Goal: Find contact information: Find contact information

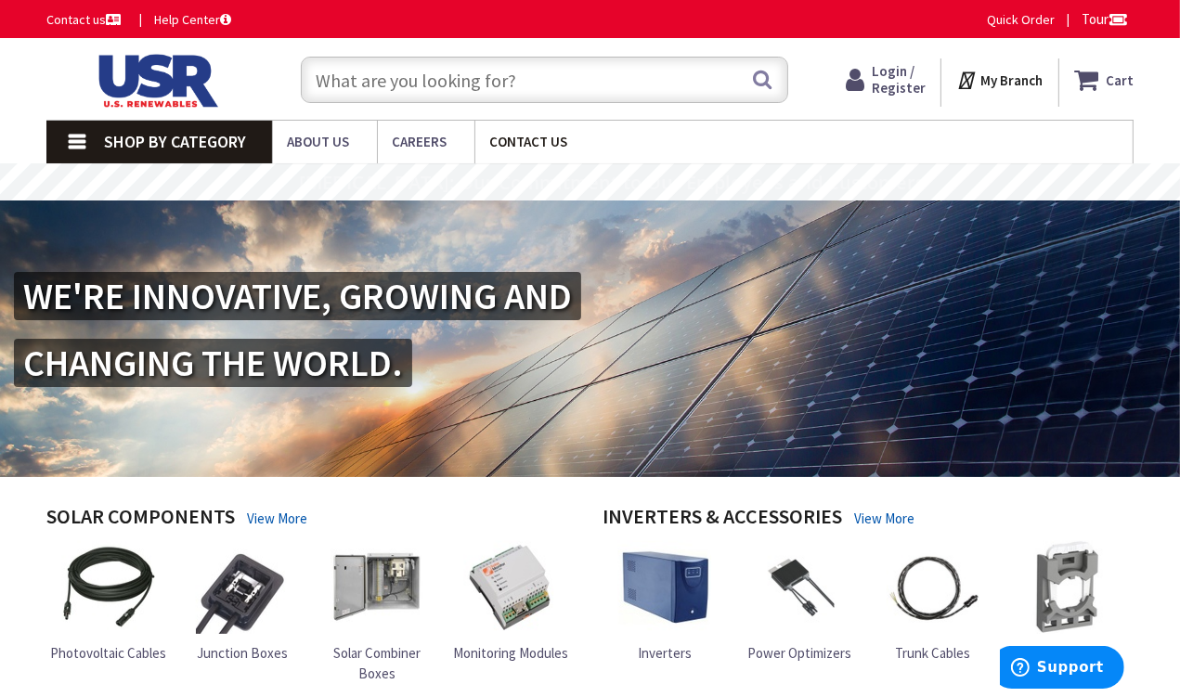
click at [537, 144] on span "Contact Us" at bounding box center [528, 142] width 78 height 18
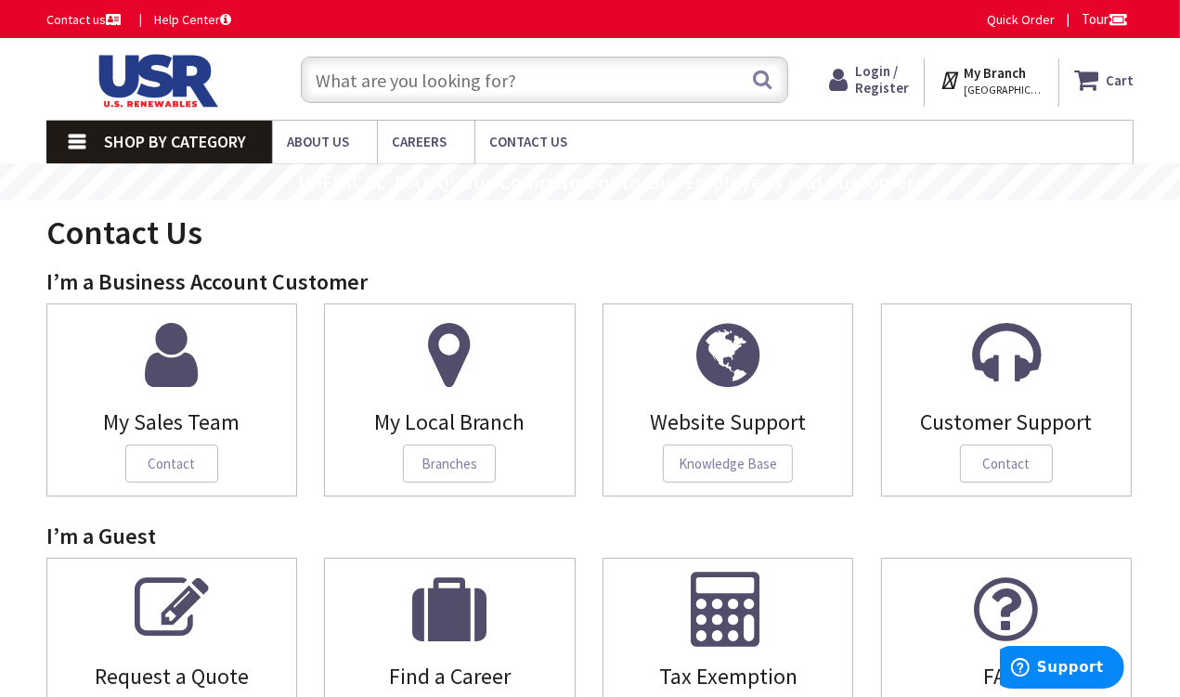
click at [178, 419] on span "My Sales Team" at bounding box center [171, 422] width 223 height 24
click at [180, 468] on span "Contact" at bounding box center [171, 464] width 93 height 39
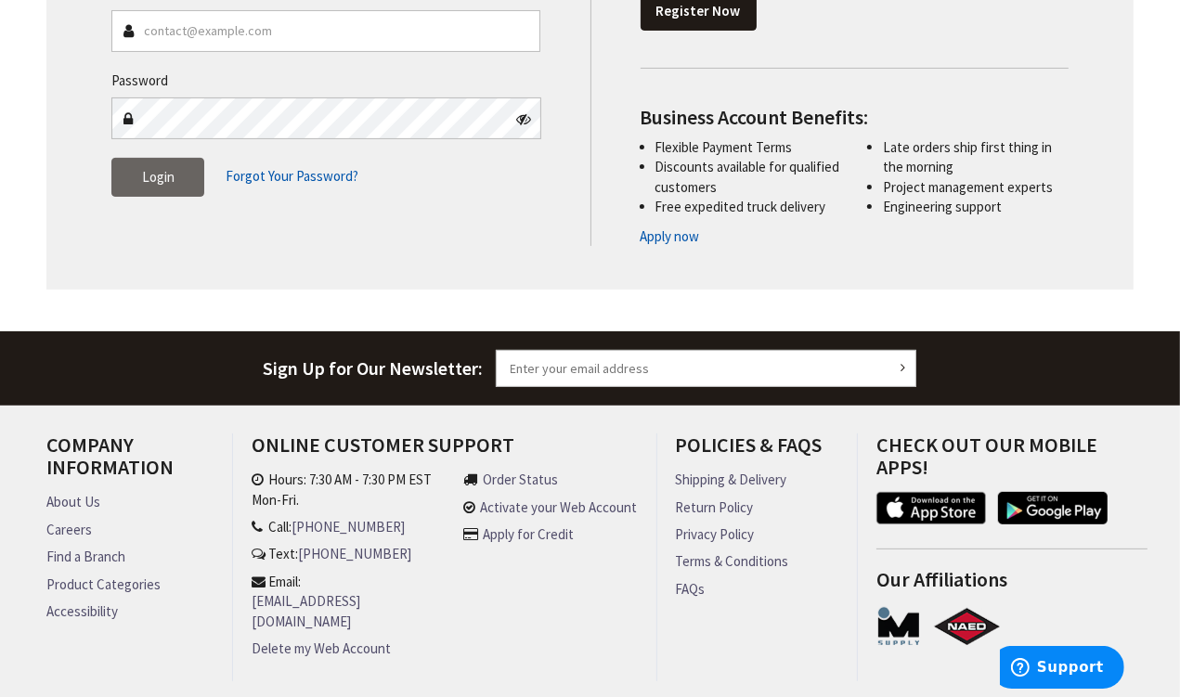
scroll to position [356, 0]
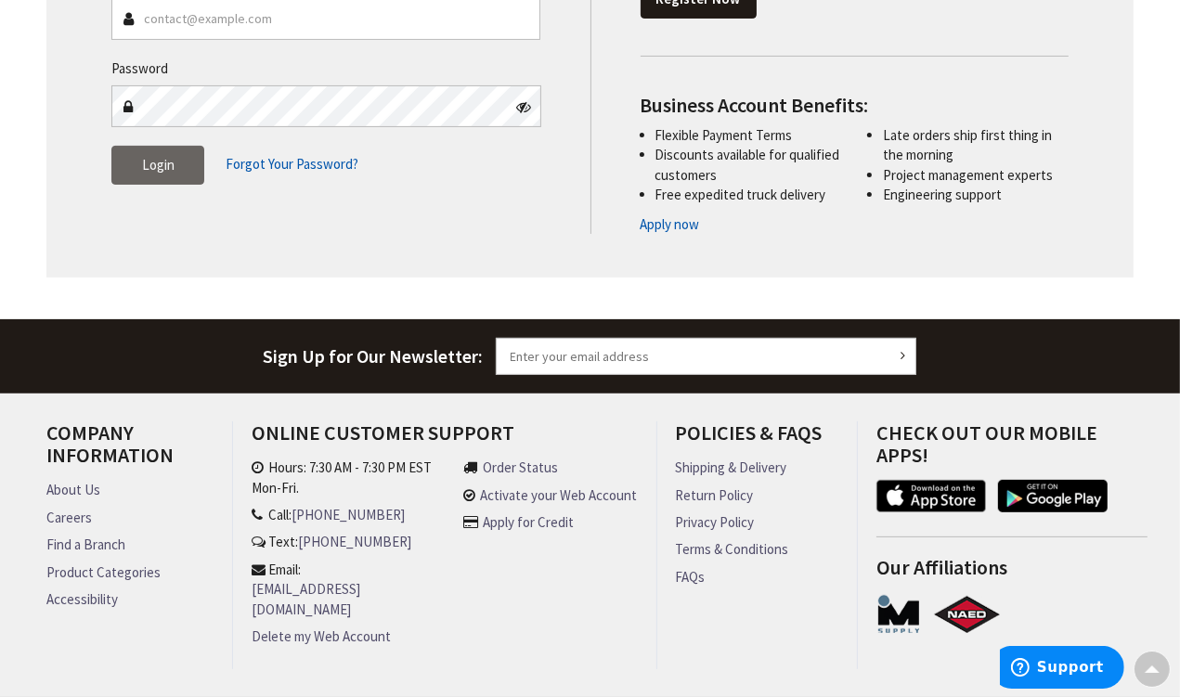
click at [85, 493] on link "About Us" at bounding box center [73, 490] width 54 height 20
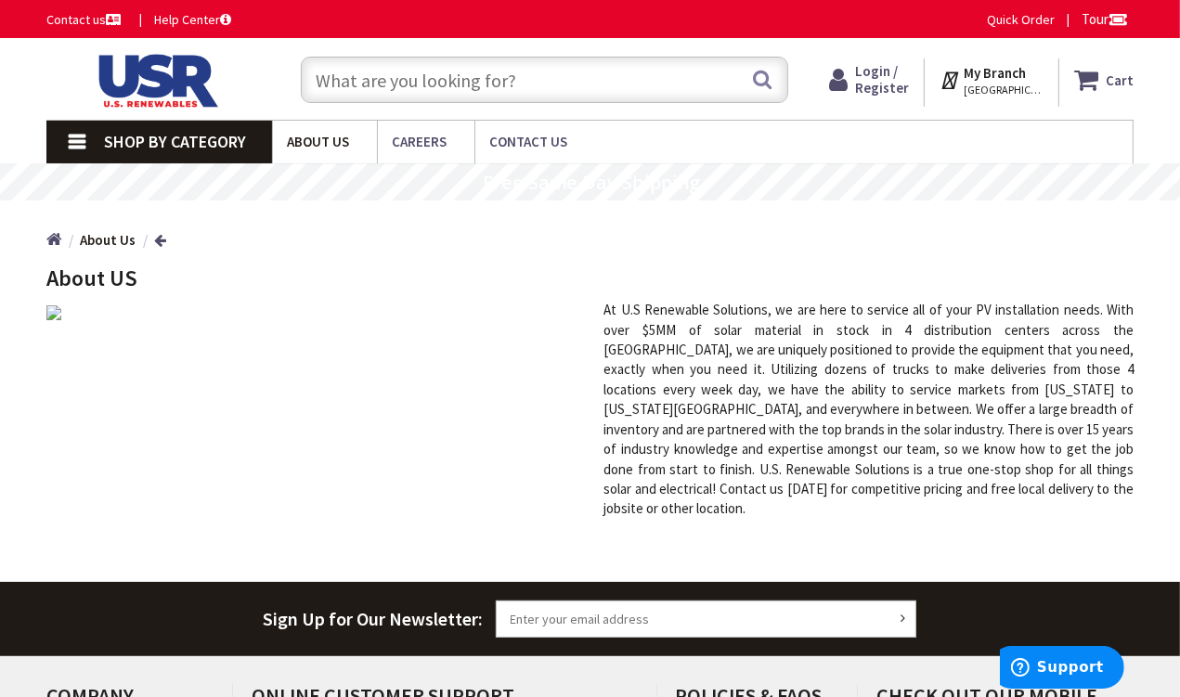
click at [327, 138] on span "About Us" at bounding box center [318, 142] width 62 height 18
